Goal: Information Seeking & Learning: Learn about a topic

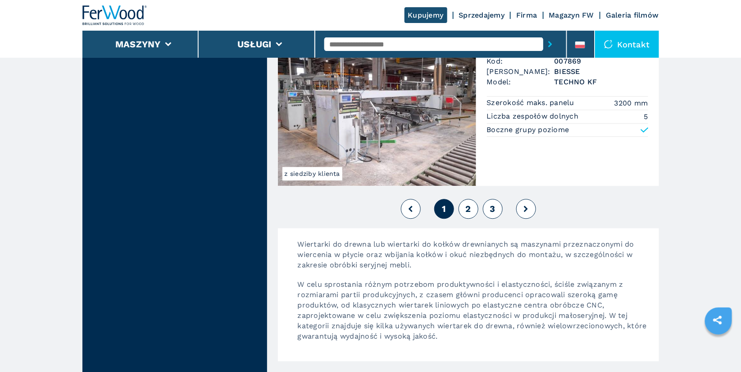
scroll to position [2057, 0]
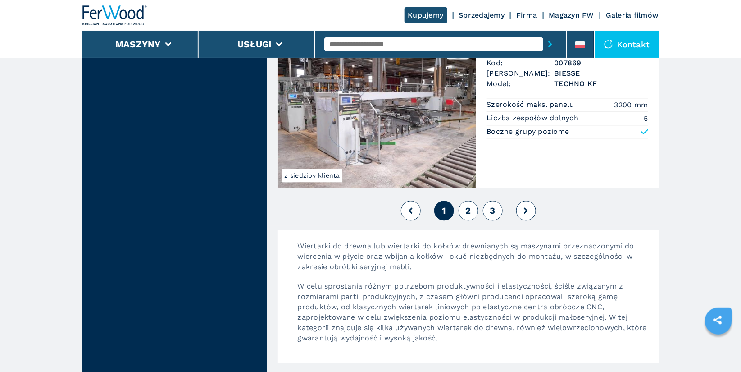
click at [472, 206] on button "2" at bounding box center [469, 210] width 20 height 20
click at [471, 205] on span "2" at bounding box center [467, 210] width 5 height 11
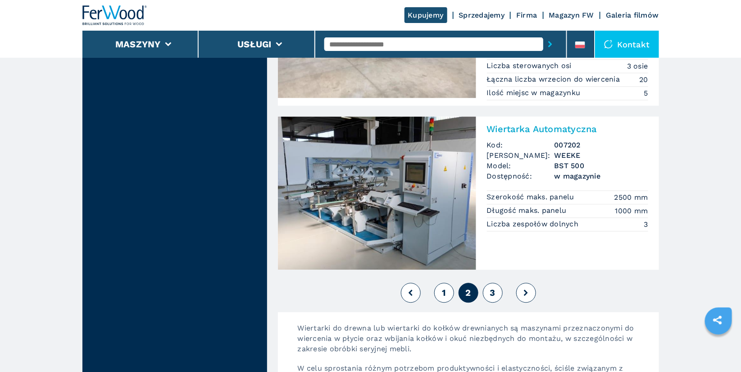
scroll to position [1973, 0]
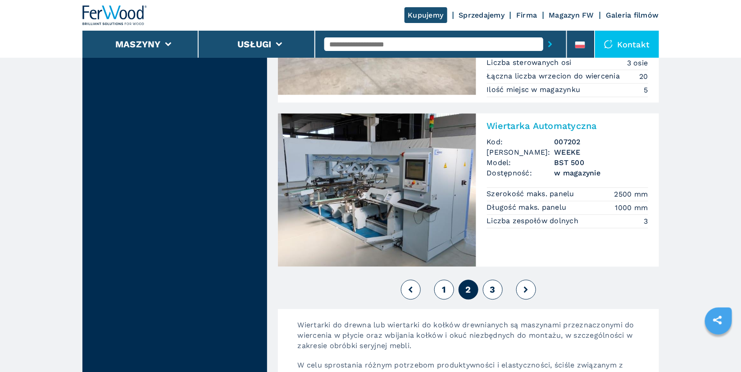
click at [492, 284] on span "3" at bounding box center [492, 289] width 5 height 11
click at [491, 287] on span "3" at bounding box center [492, 289] width 5 height 11
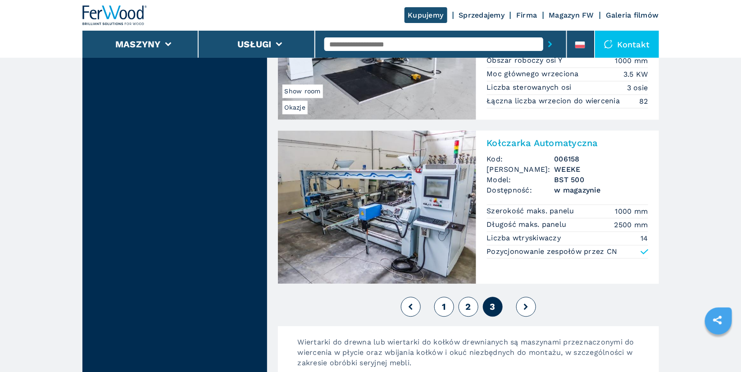
scroll to position [1948, 0]
drag, startPoint x: 438, startPoint y: 315, endPoint x: 445, endPoint y: 304, distance: 12.9
click at [445, 304] on div "1 2 3" at bounding box center [468, 306] width 381 height 24
click at [445, 304] on span "1" at bounding box center [444, 306] width 4 height 11
click at [445, 308] on span "1" at bounding box center [444, 306] width 4 height 11
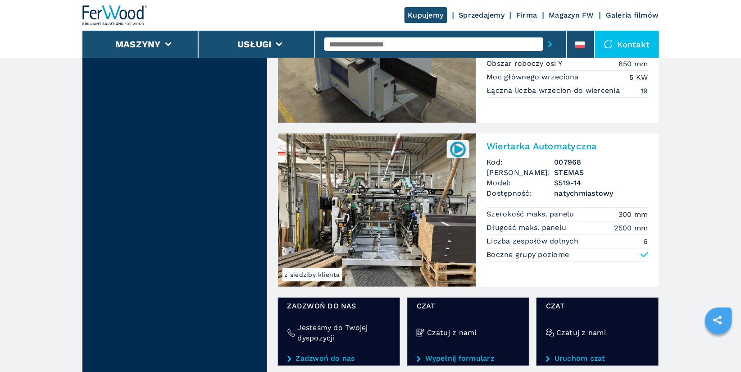
scroll to position [1248, 0]
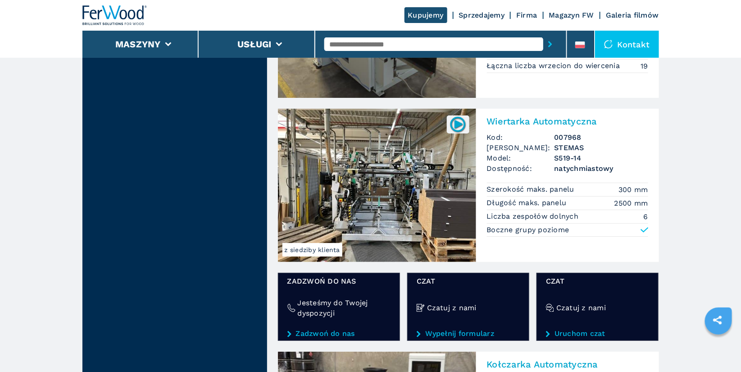
click at [549, 119] on h2 "Wiertarka Automatyczna" at bounding box center [567, 121] width 161 height 11
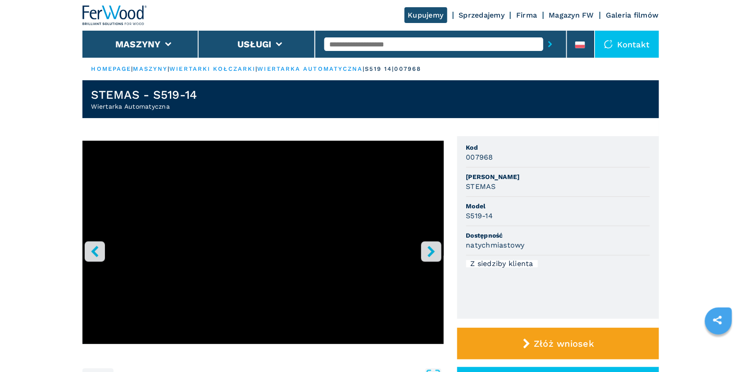
click at [432, 252] on icon "right-button" at bounding box center [430, 250] width 7 height 11
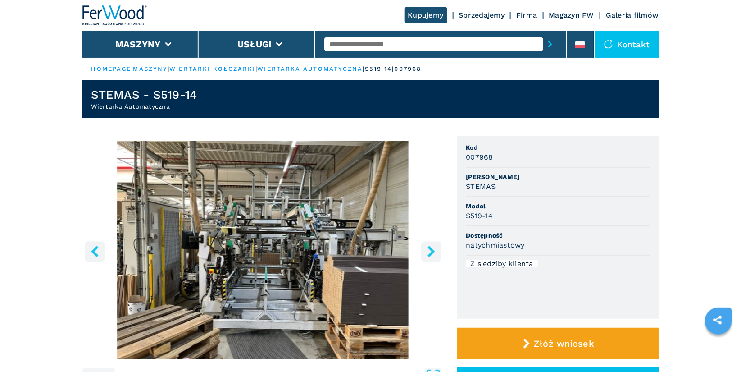
click at [432, 252] on icon "right-button" at bounding box center [430, 250] width 7 height 11
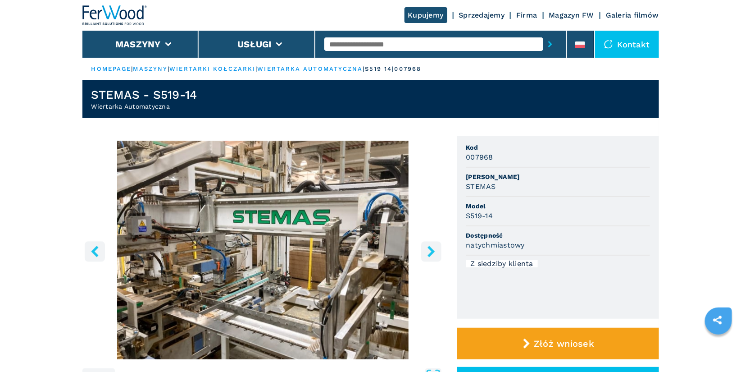
click at [432, 252] on icon "right-button" at bounding box center [430, 250] width 7 height 11
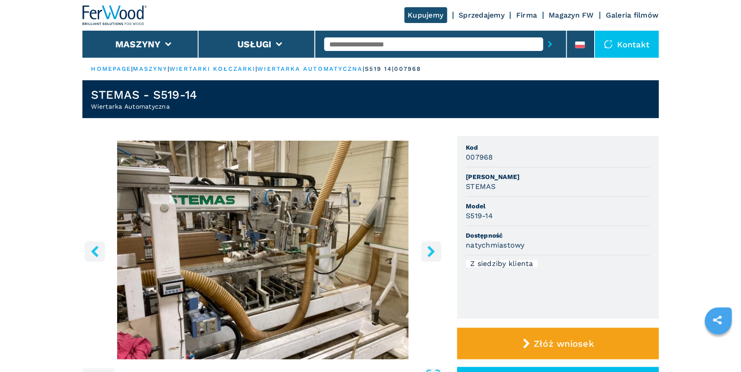
click at [432, 252] on icon "right-button" at bounding box center [430, 250] width 7 height 11
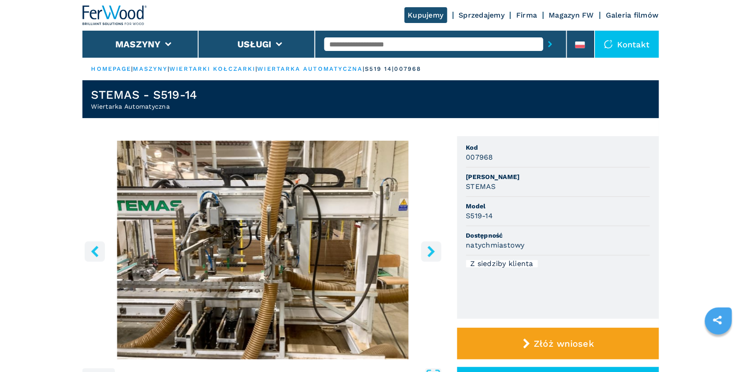
click at [432, 252] on icon "right-button" at bounding box center [430, 250] width 7 height 11
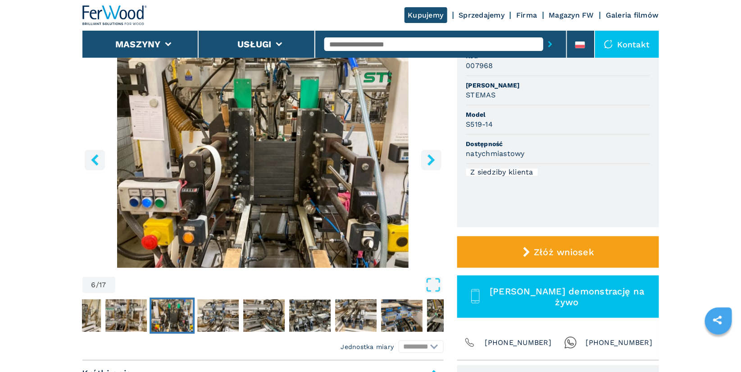
scroll to position [66, 0]
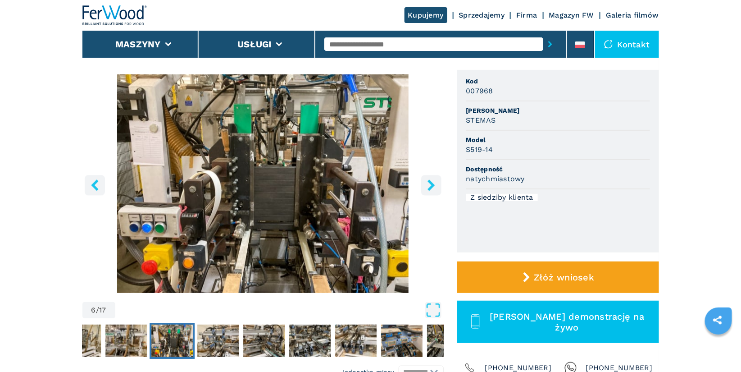
click at [431, 186] on icon "right-button" at bounding box center [430, 184] width 7 height 11
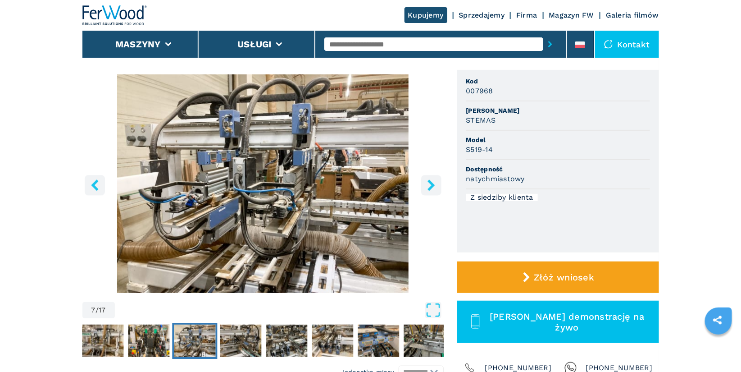
click at [431, 186] on icon "right-button" at bounding box center [430, 184] width 7 height 11
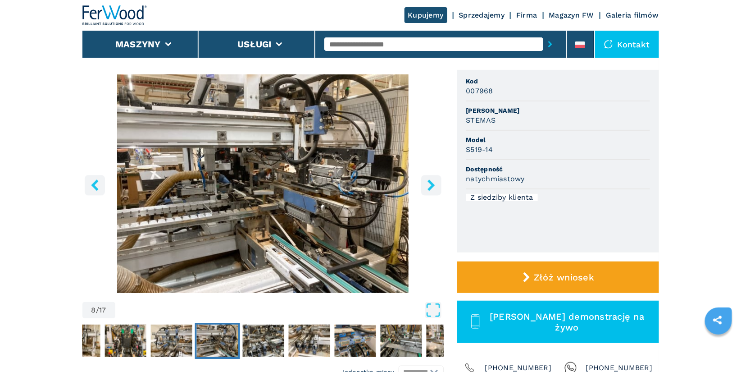
click at [431, 186] on icon "right-button" at bounding box center [430, 184] width 7 height 11
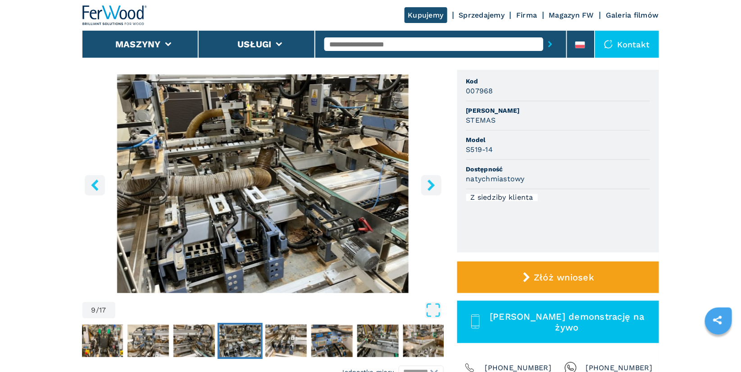
click at [431, 186] on icon "right-button" at bounding box center [430, 184] width 7 height 11
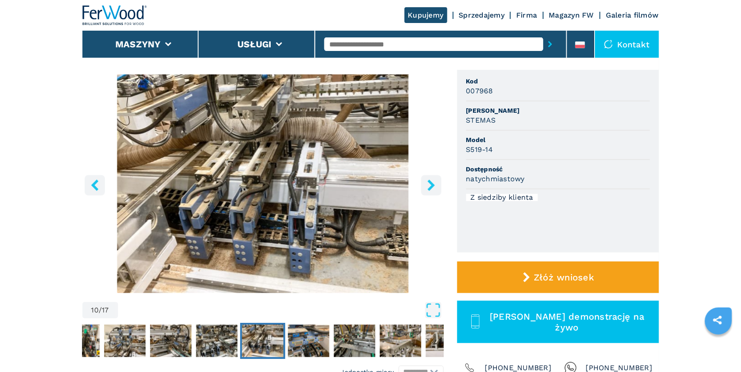
click at [431, 186] on icon "right-button" at bounding box center [430, 184] width 7 height 11
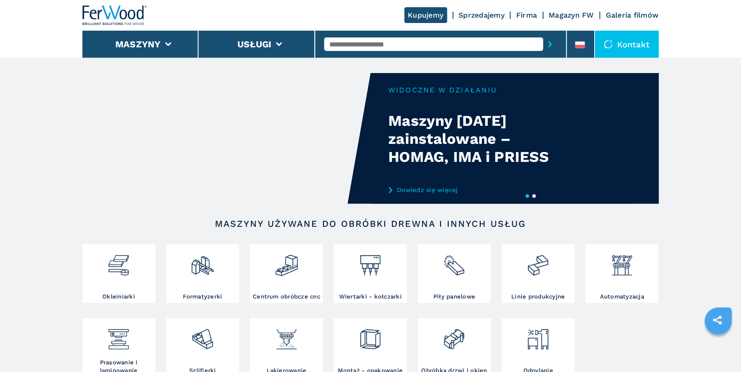
click at [356, 48] on input "text" at bounding box center [433, 44] width 219 height 14
type input "******"
